Goal: Navigation & Orientation: Find specific page/section

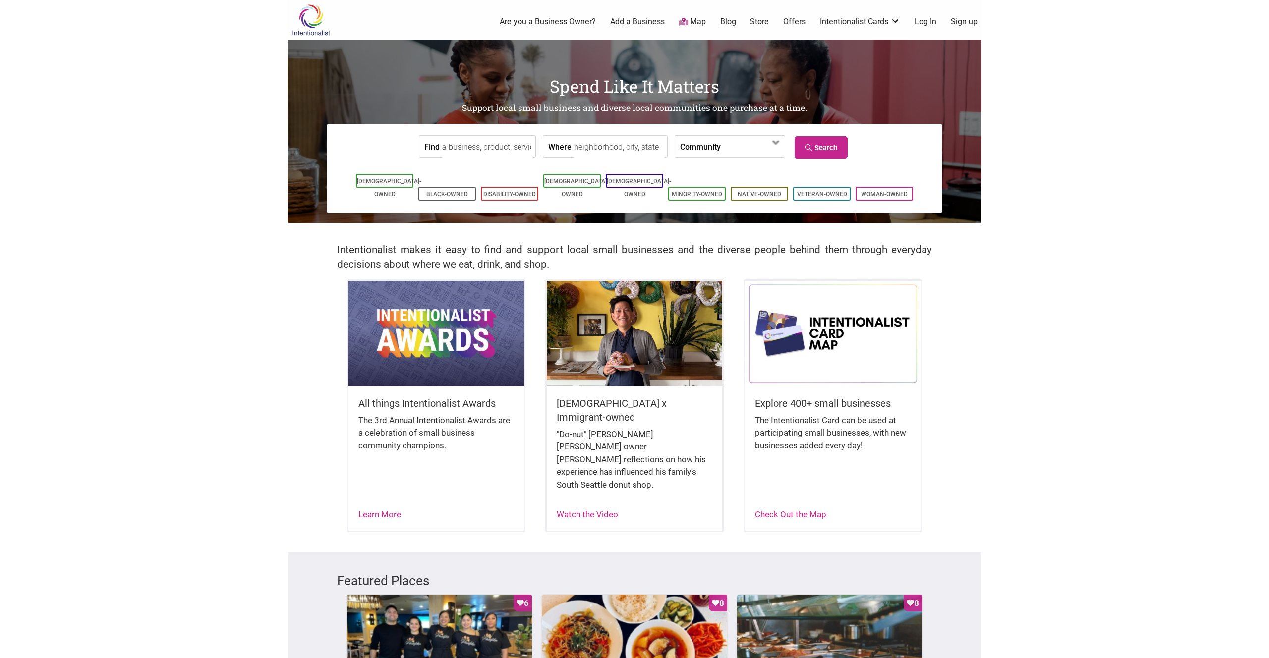
click at [442, 338] on img at bounding box center [435, 333] width 175 height 105
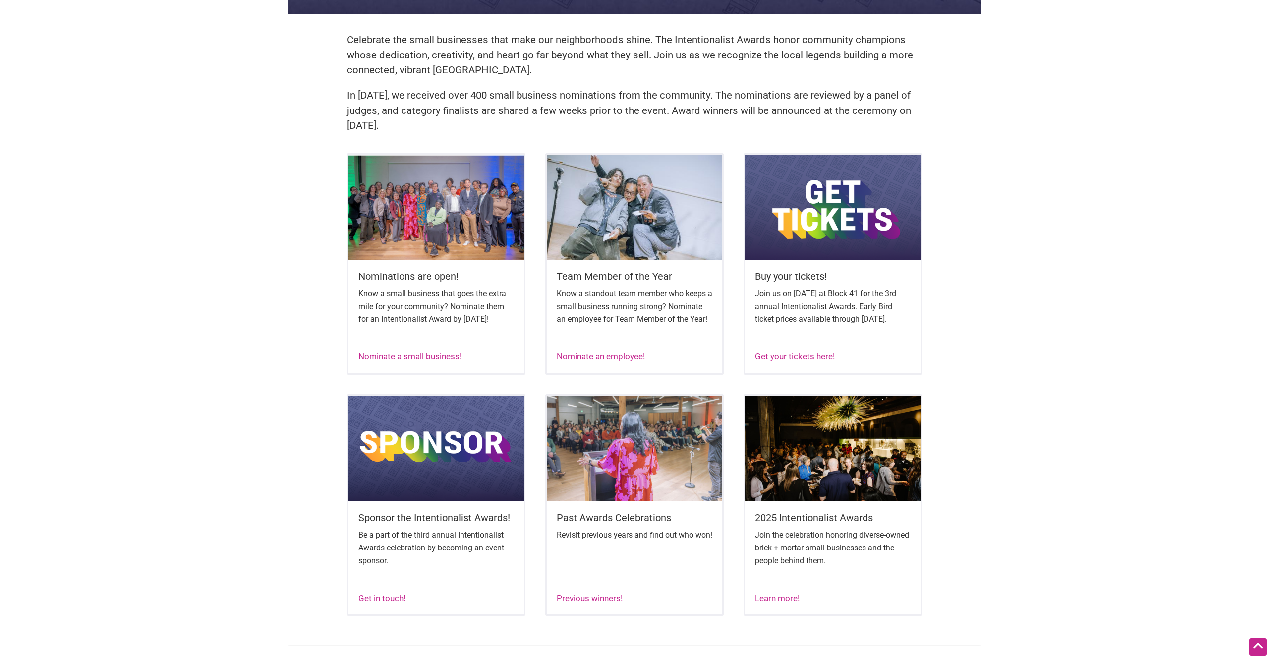
scroll to position [276, 0]
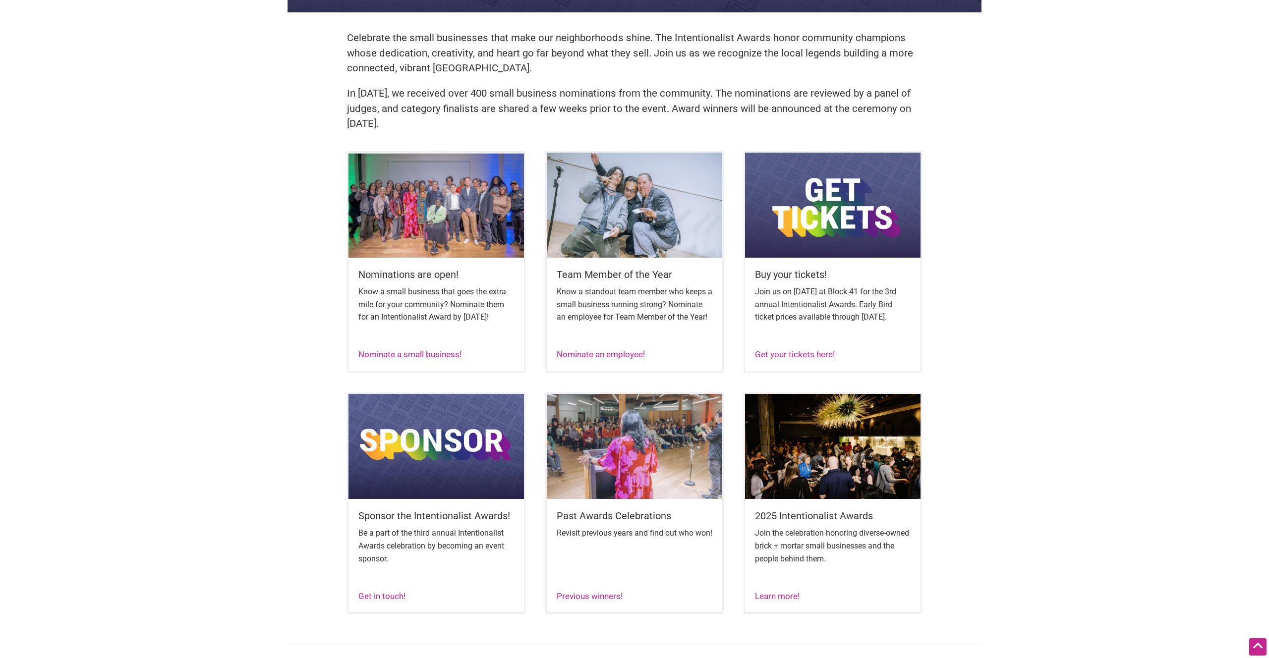
click at [796, 499] on img at bounding box center [832, 446] width 175 height 105
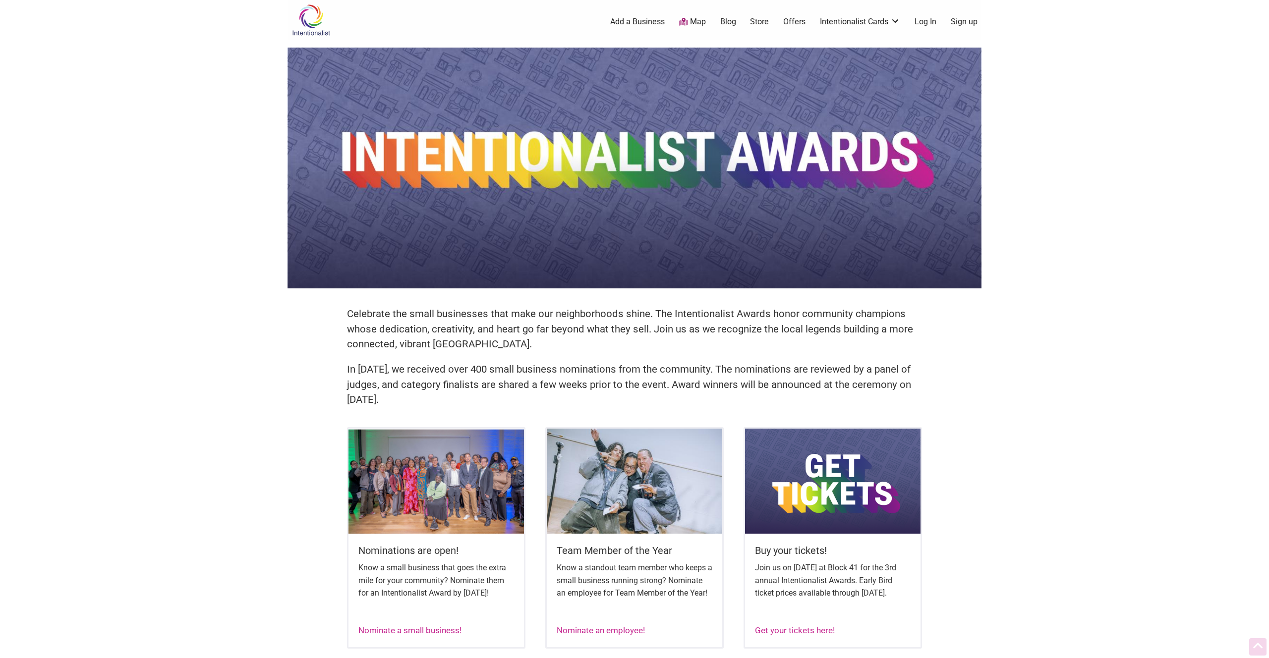
scroll to position [276, 0]
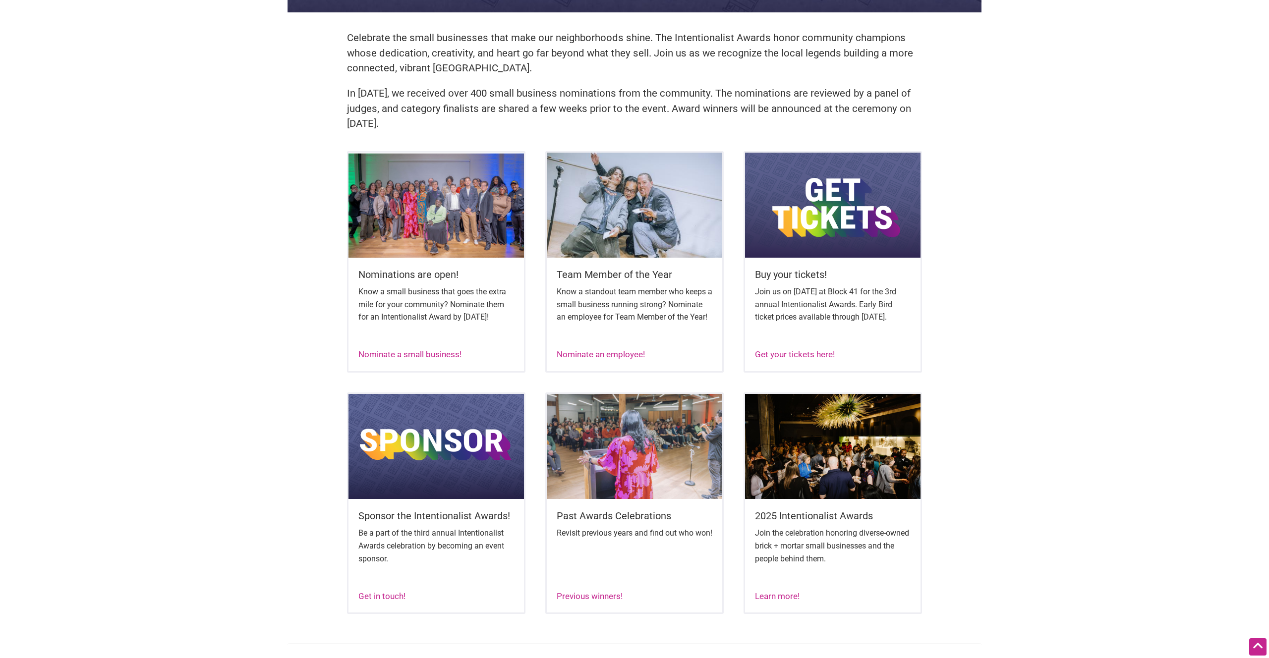
click at [645, 197] on img at bounding box center [634, 205] width 175 height 105
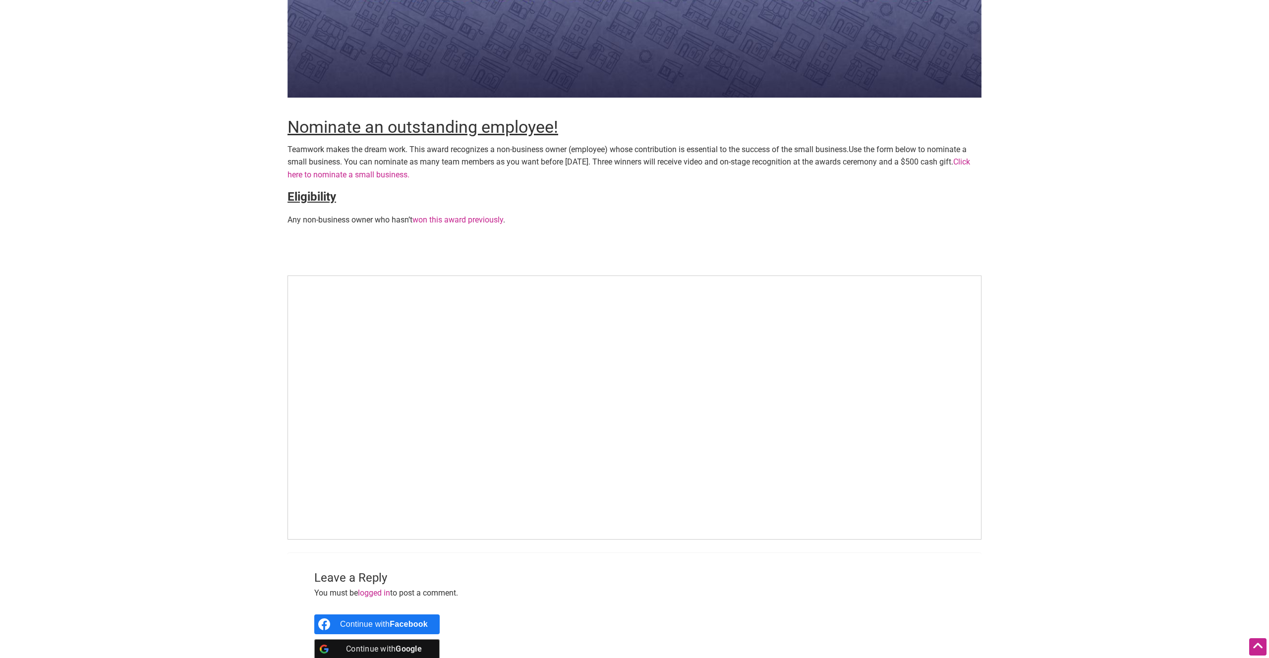
scroll to position [211, 0]
